Goal: Task Accomplishment & Management: Complete application form

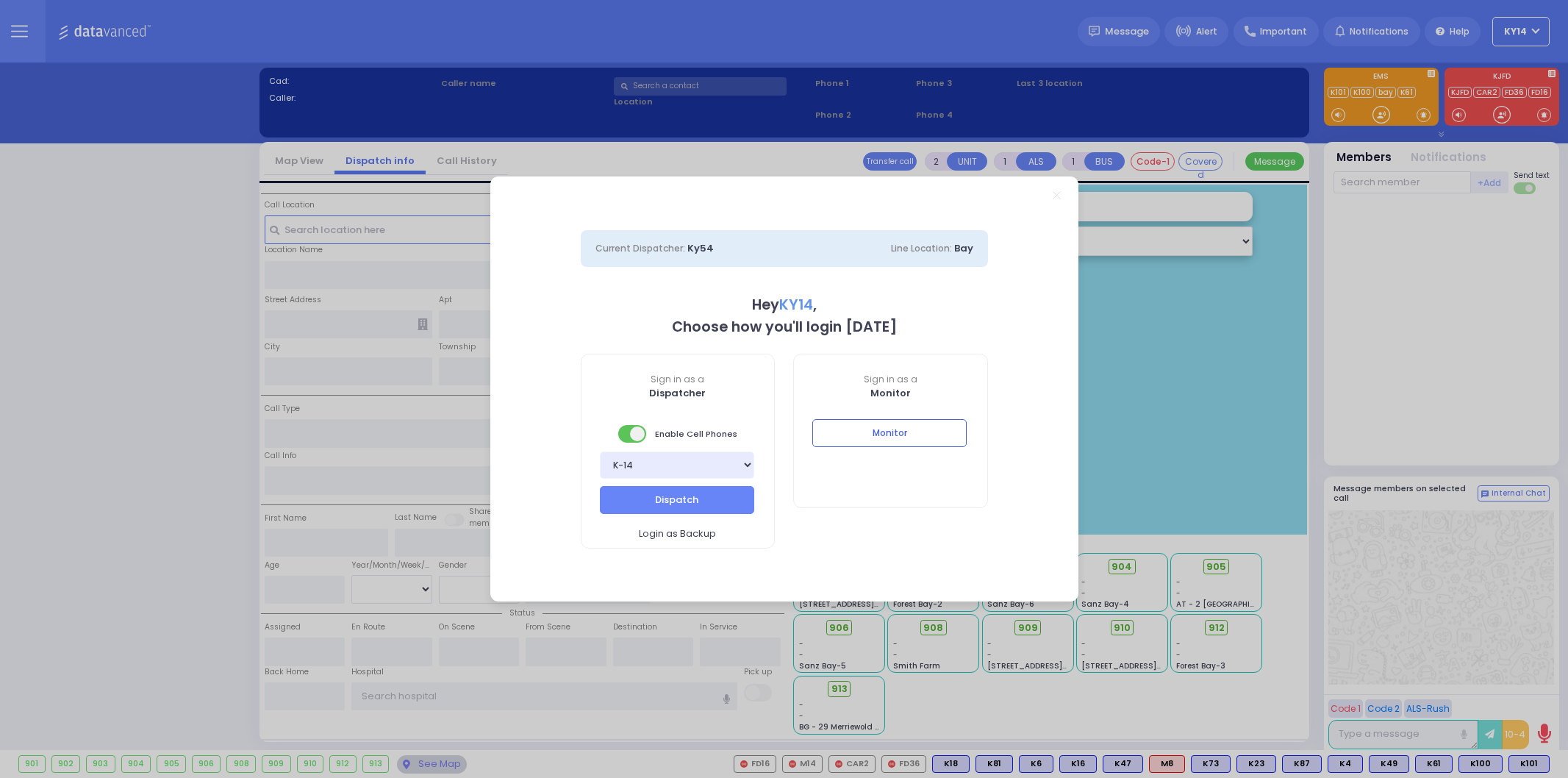
select select "2"
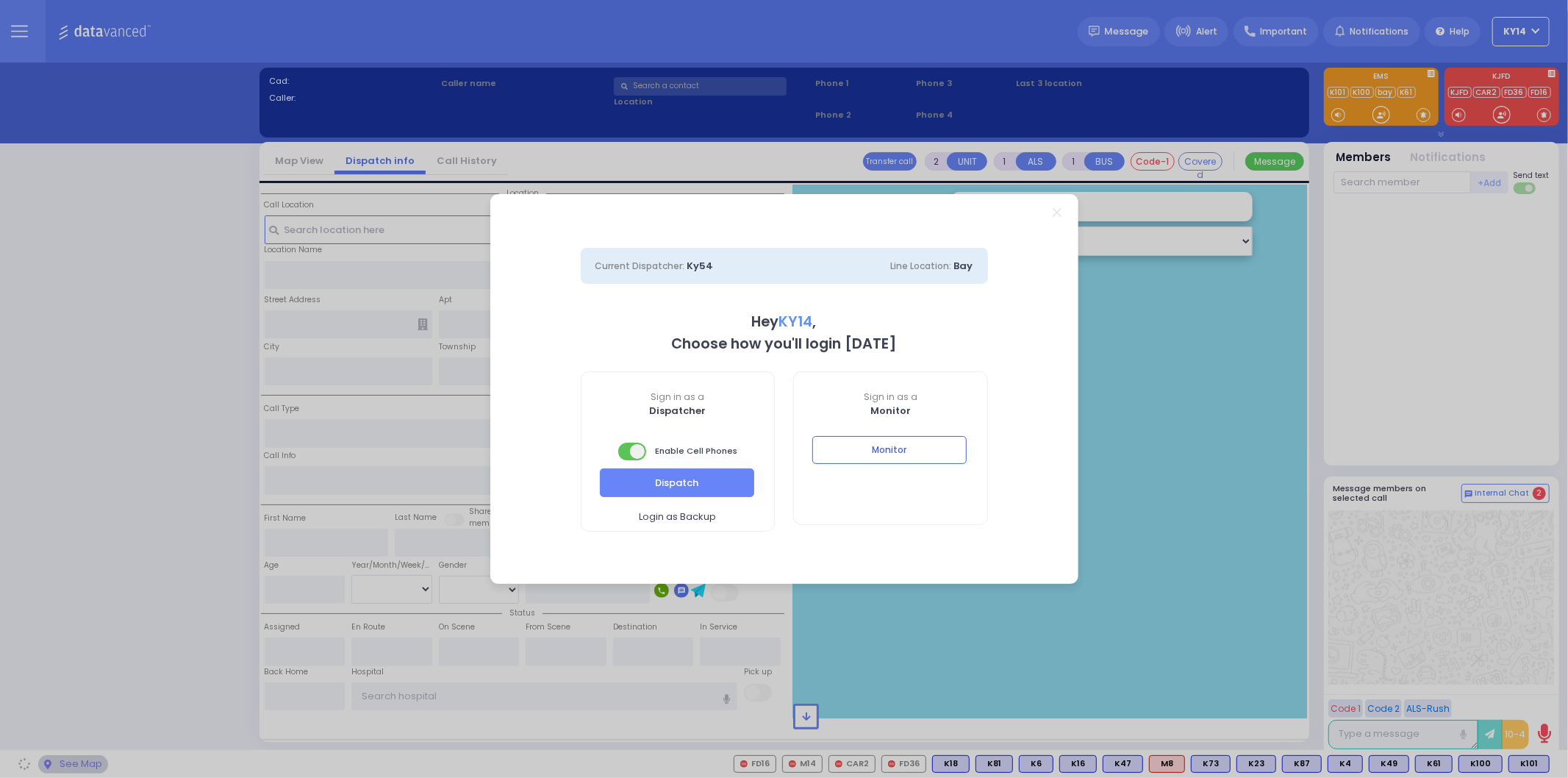
select select "2"
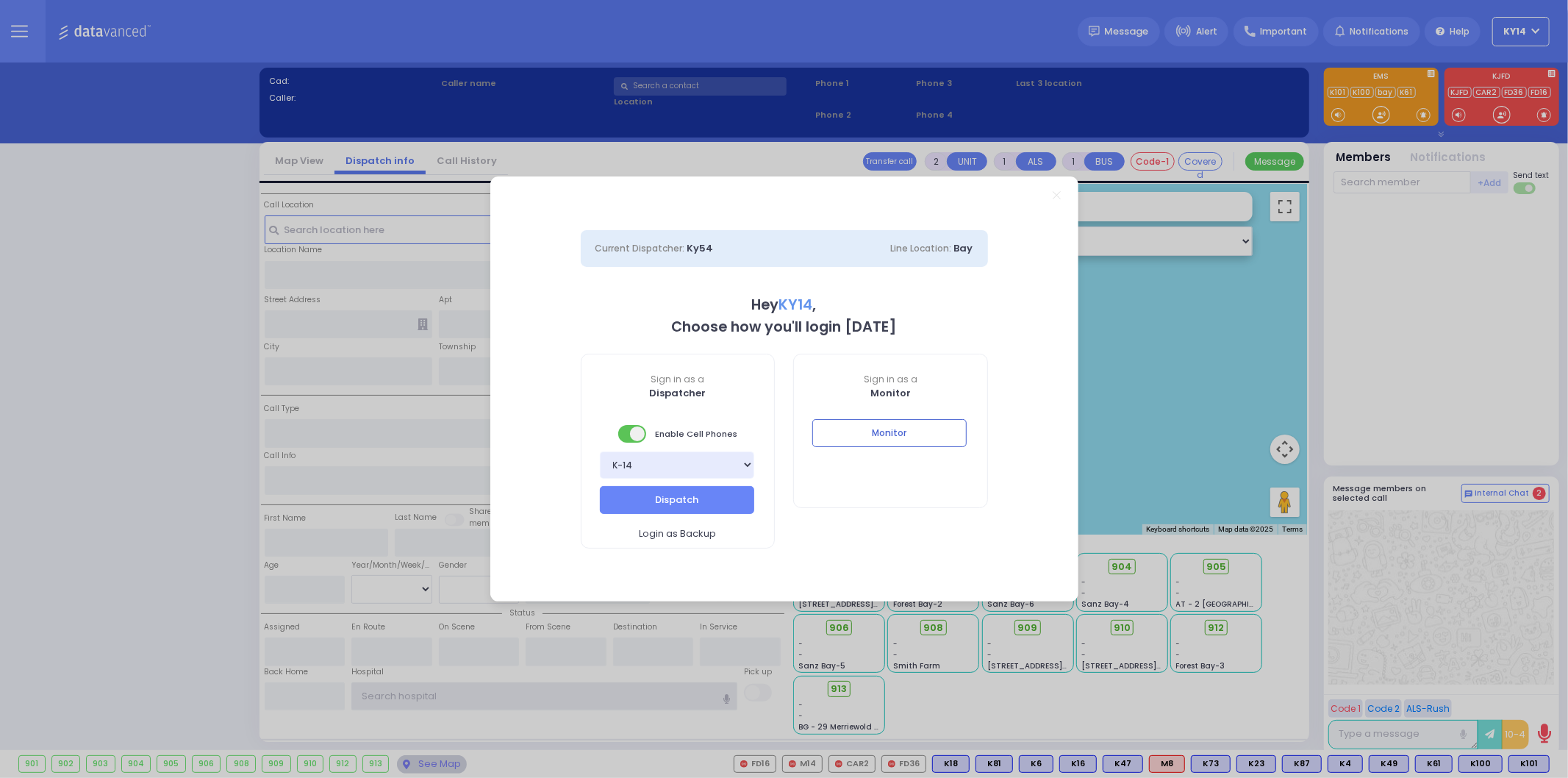
type input "ky14"
click at [84, 243] on div "Current Dispatcher: Ky54 Line Location: [GEOGRAPHIC_DATA] Hey KY14 , Choose how…" at bounding box center [784, 389] width 1568 height 778
click at [901, 429] on button "Monitor" at bounding box center [889, 433] width 154 height 28
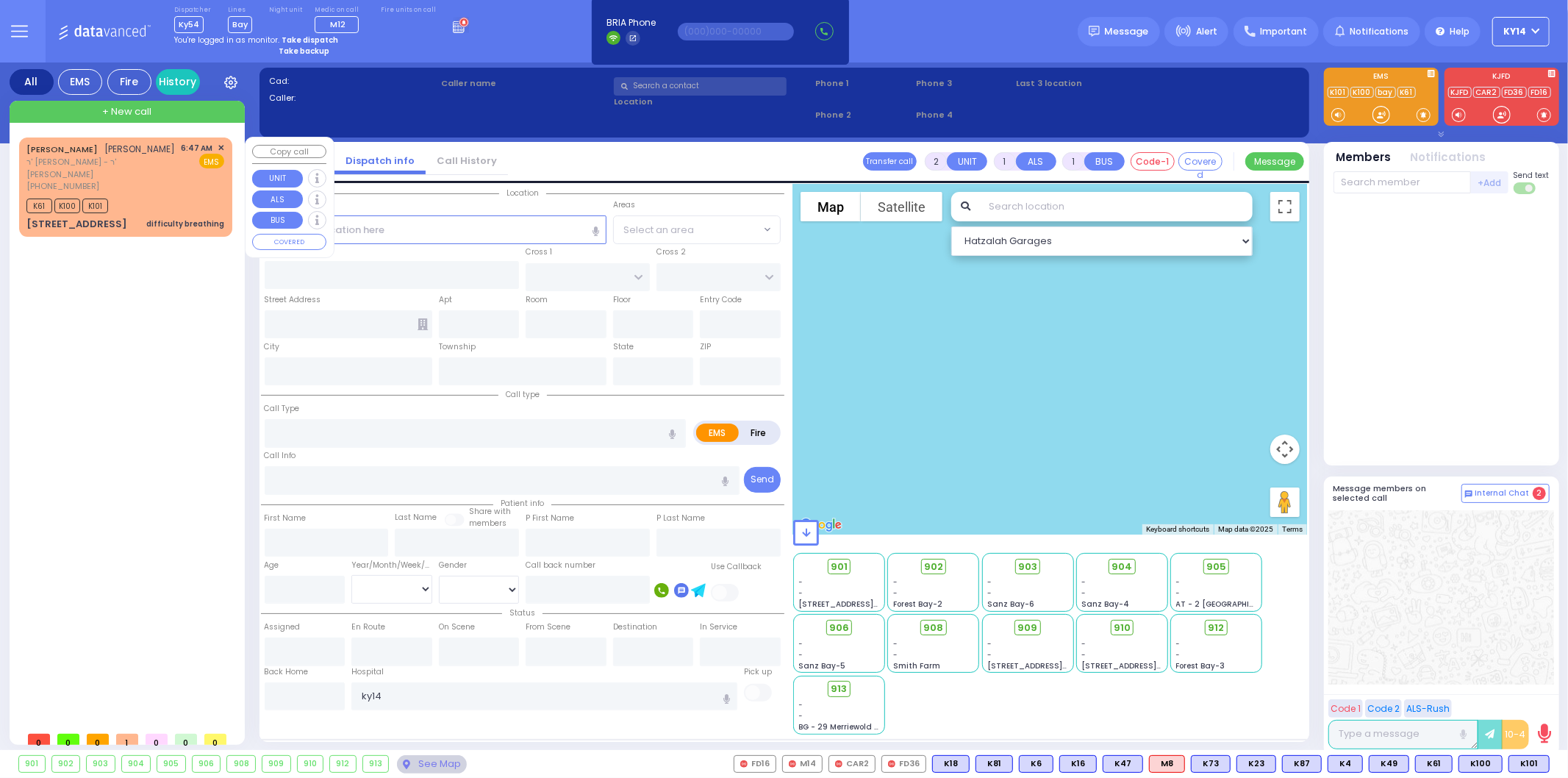
click at [179, 174] on div "[PERSON_NAME] ר' [PERSON_NAME] - ר' [PERSON_NAME] [PHONE_NUMBER] 6:47 AM ✕ EMS" at bounding box center [125, 168] width 198 height 51
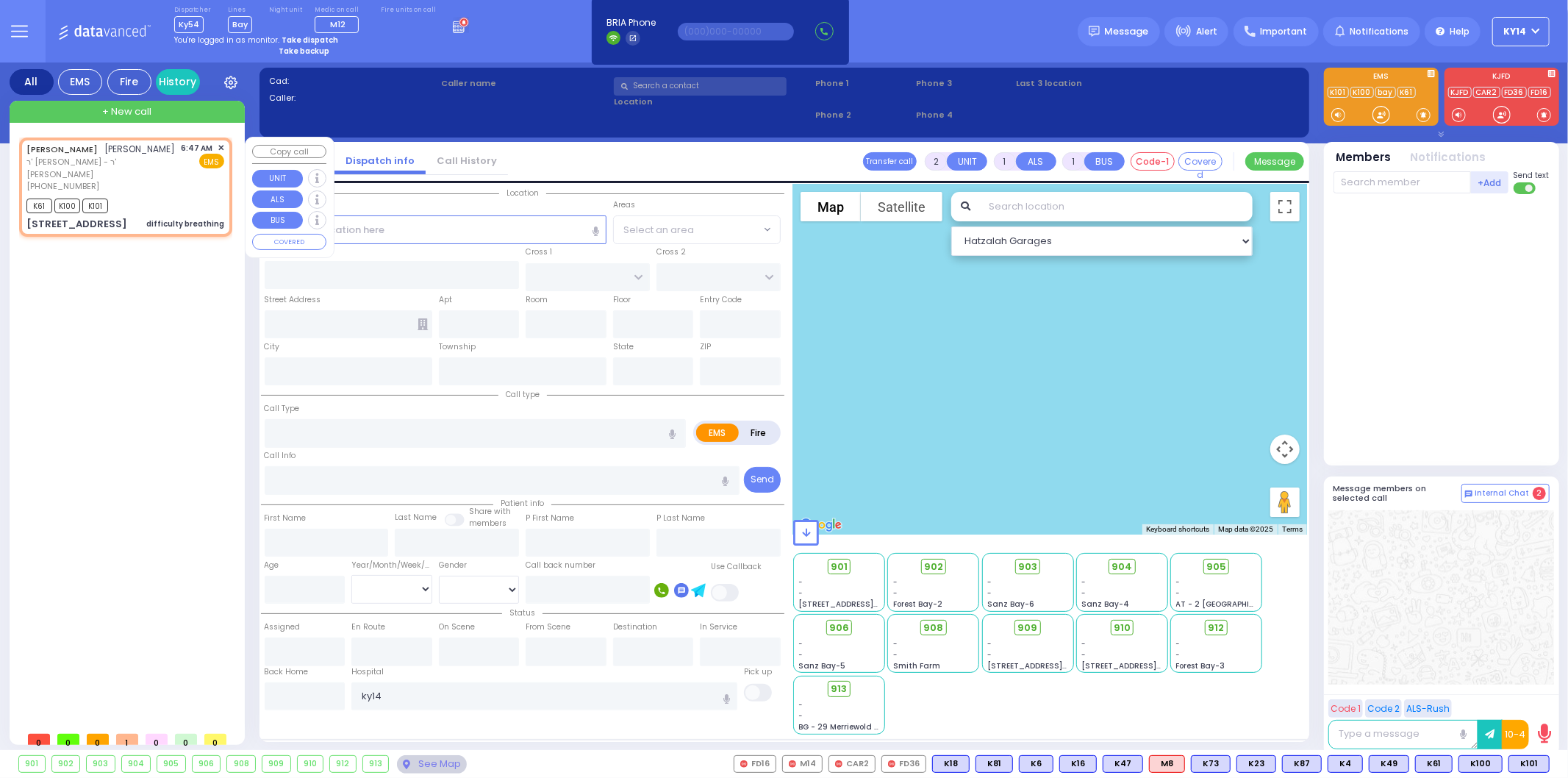
select select
type input "difficulty breathing"
radio input "true"
type input "[PERSON_NAME]"
type input "GABRA"
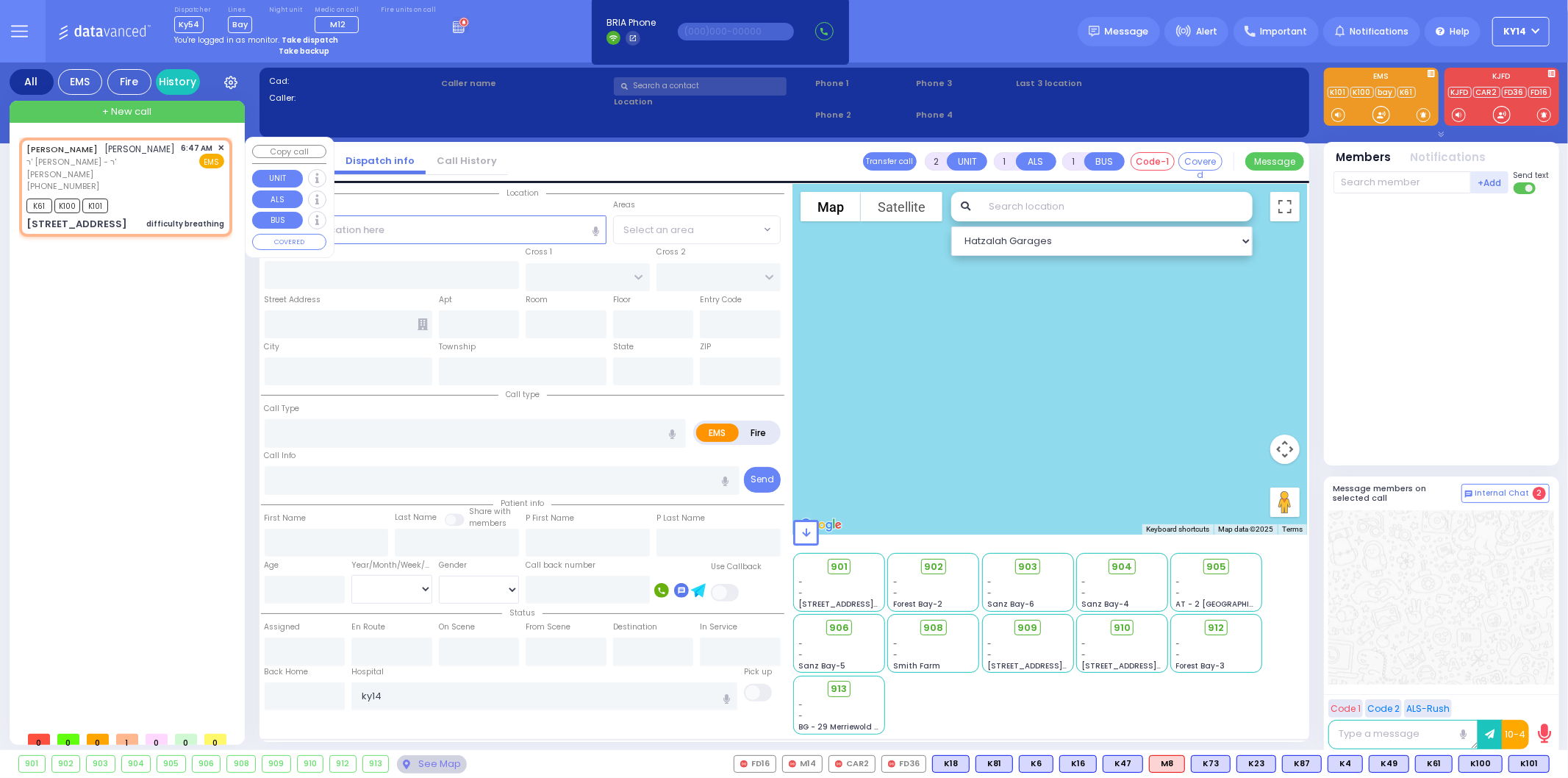
select select
type input "06:47"
type input "06:49"
type input "EAHAL COURT"
type input "[PERSON_NAME] DR"
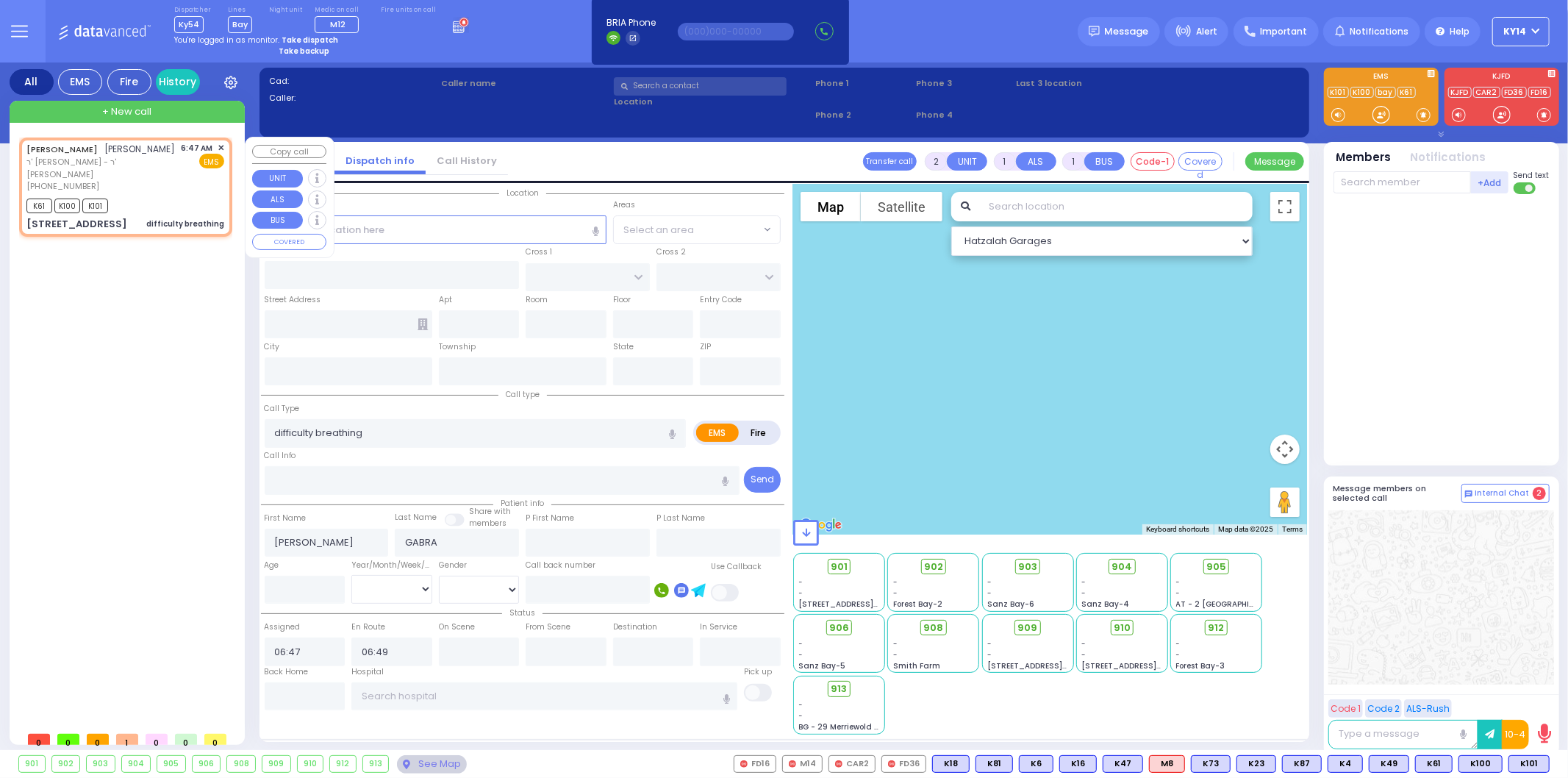
type input "[STREET_ADDRESS]"
type input "Monroe"
type input "[US_STATE]"
type input "10950"
select select "Hatzalah Garages"
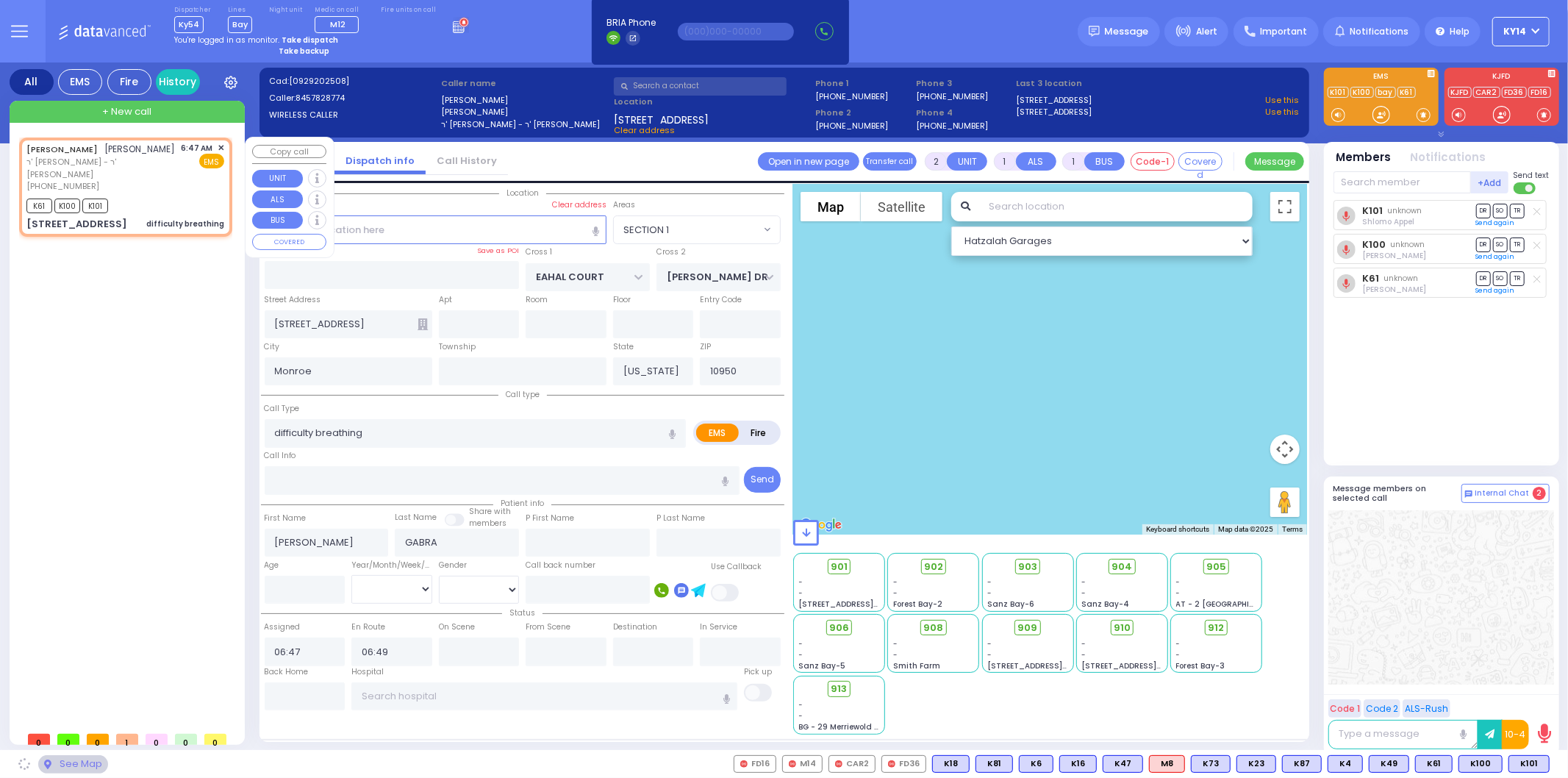
select select "SECTION 1"
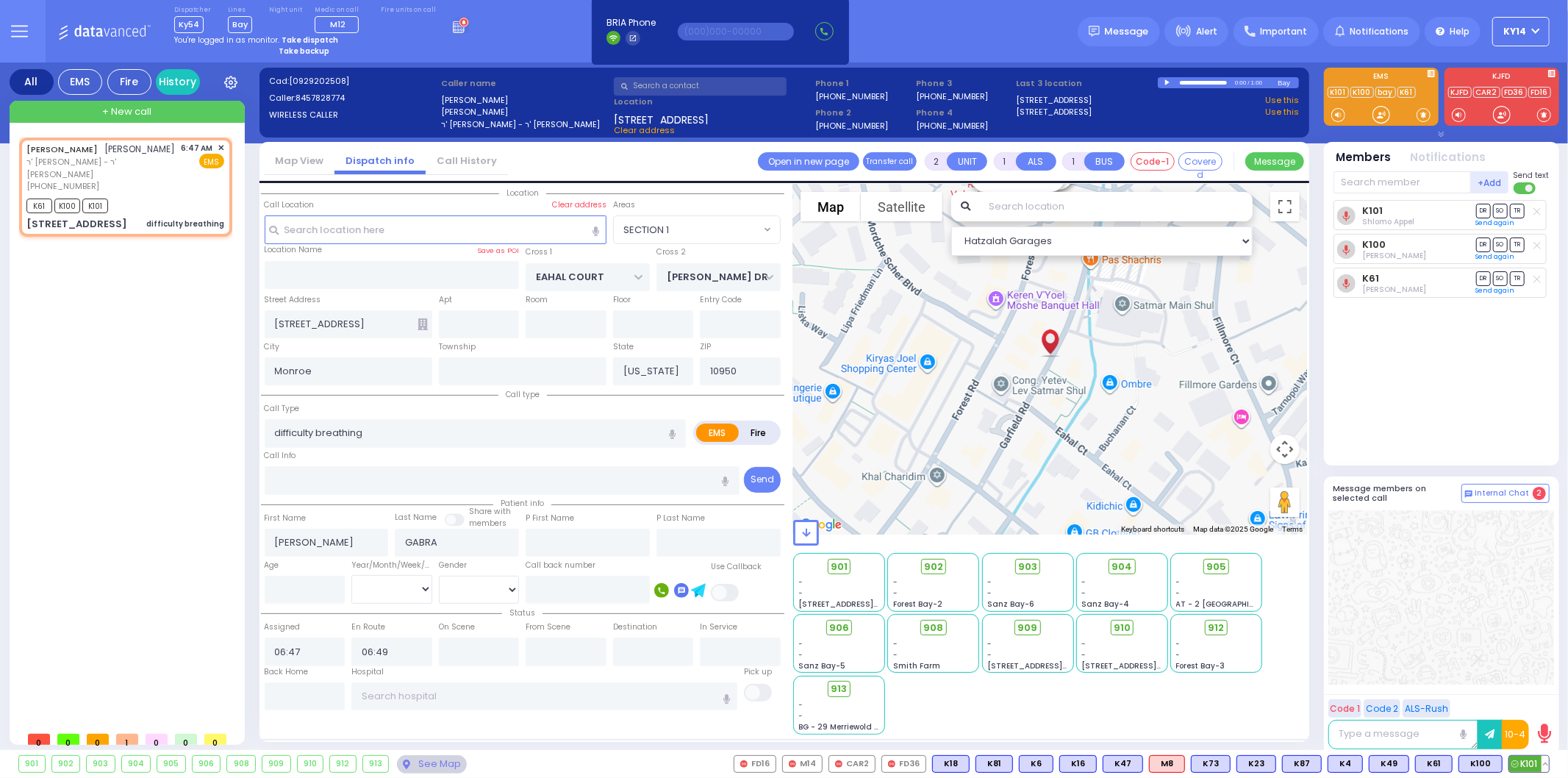
click at [1546, 768] on button at bounding box center [1545, 763] width 8 height 16
click at [1449, 729] on rect at bounding box center [1455, 731] width 19 height 19
type input "8456621515"
click at [1502, 772] on div "K101 K101" at bounding box center [1484, 764] width 41 height 18
click at [1501, 767] on button at bounding box center [1500, 763] width 8 height 16
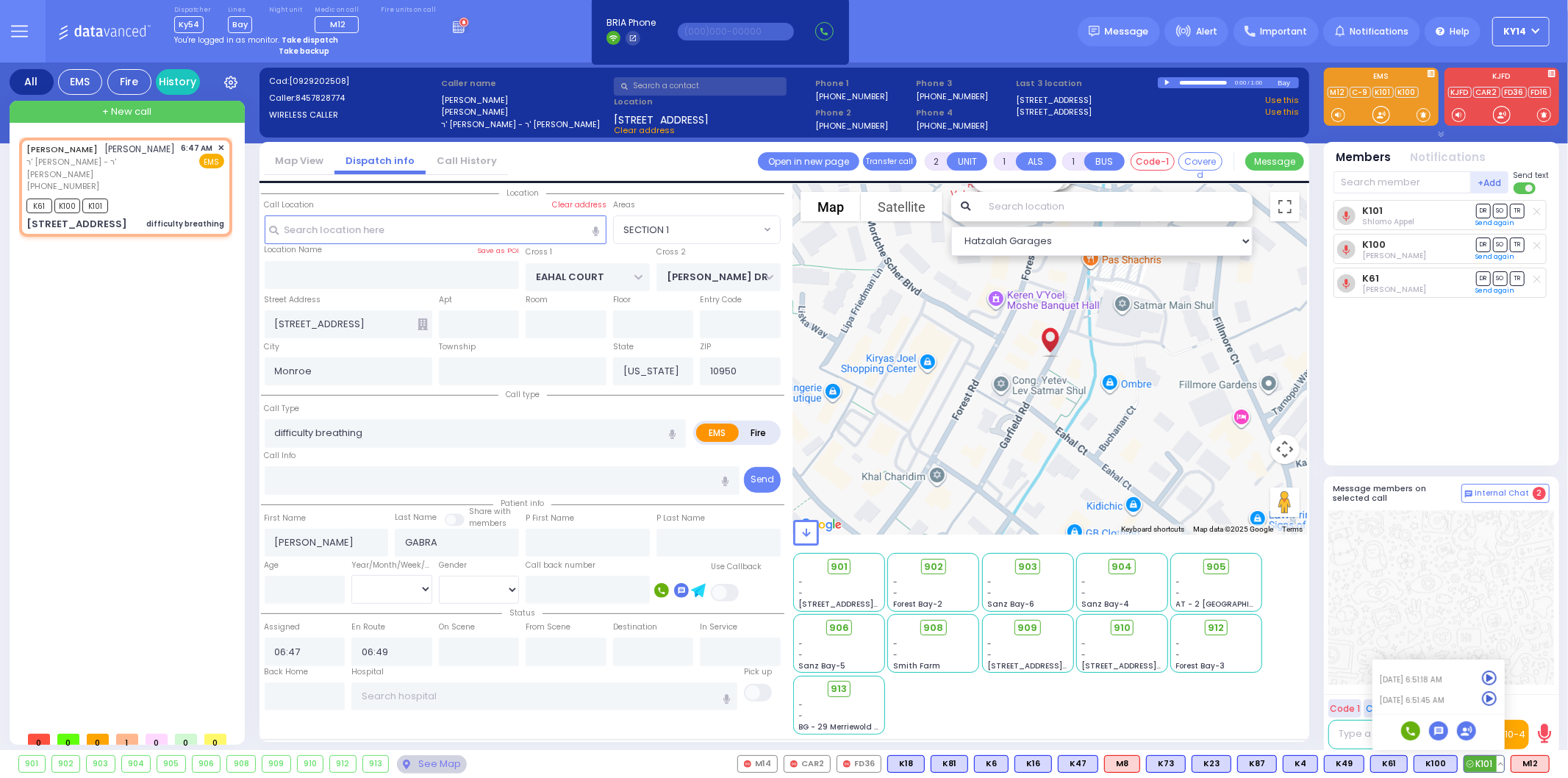
click at [1413, 731] on rect at bounding box center [1410, 731] width 19 height 19
type input "8456621515"
click at [1515, 34] on span "KY14" at bounding box center [1515, 32] width 23 height 13
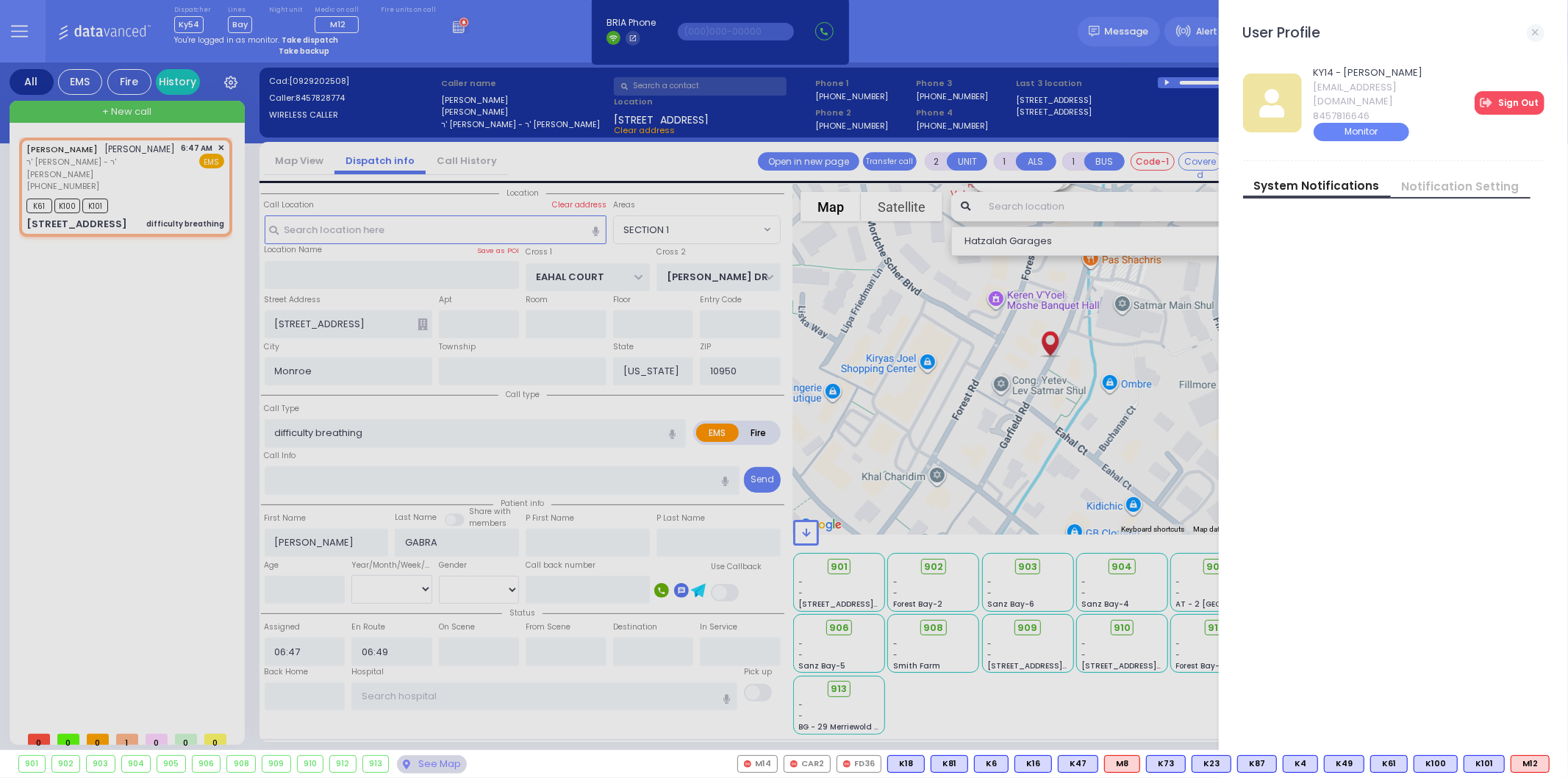
click at [1518, 95] on link "Sign Out" at bounding box center [1510, 103] width 70 height 24
